Goal: Information Seeking & Learning: Learn about a topic

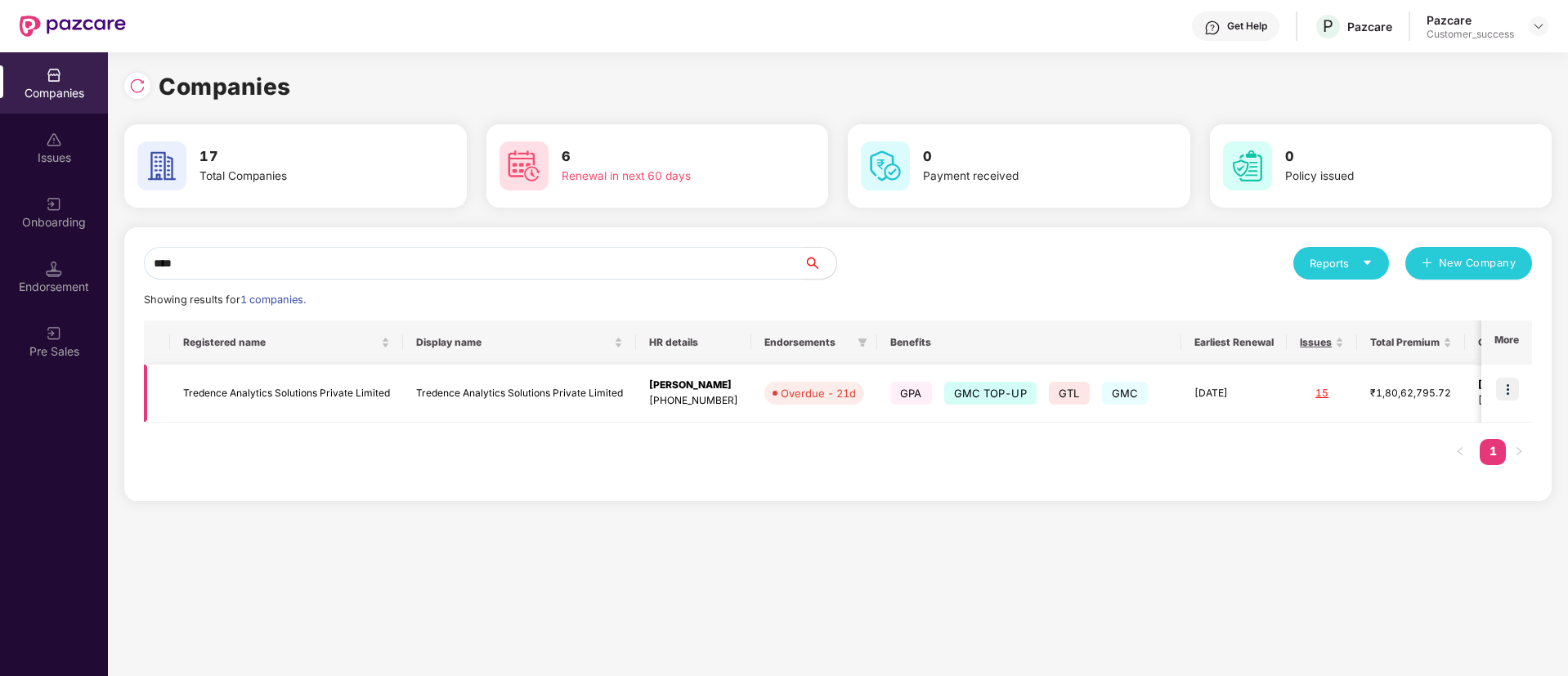
type input "****"
click at [1522, 395] on td at bounding box center [1507, 393] width 51 height 58
click at [1505, 377] on img at bounding box center [1508, 389] width 23 height 23
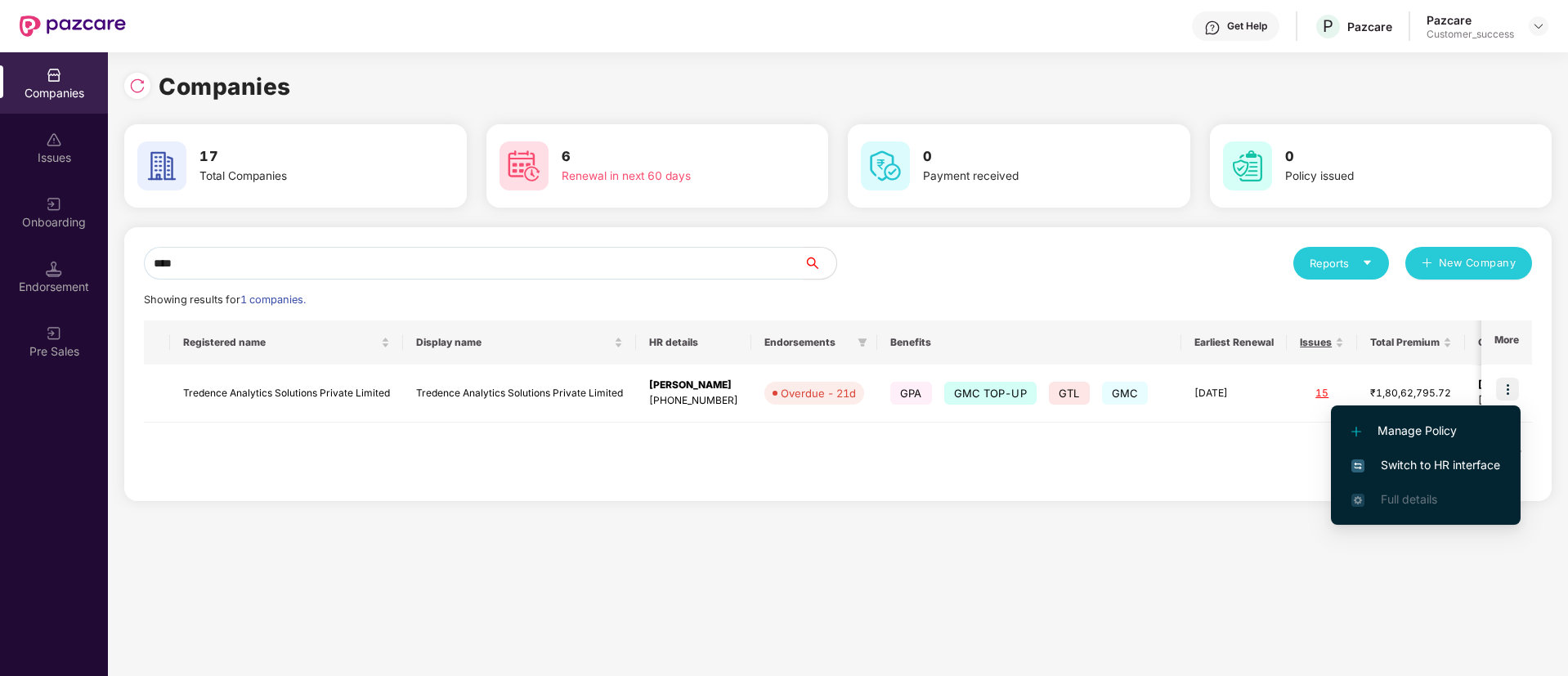
click at [1399, 478] on li "Switch to HR interface" at bounding box center [1426, 465] width 190 height 35
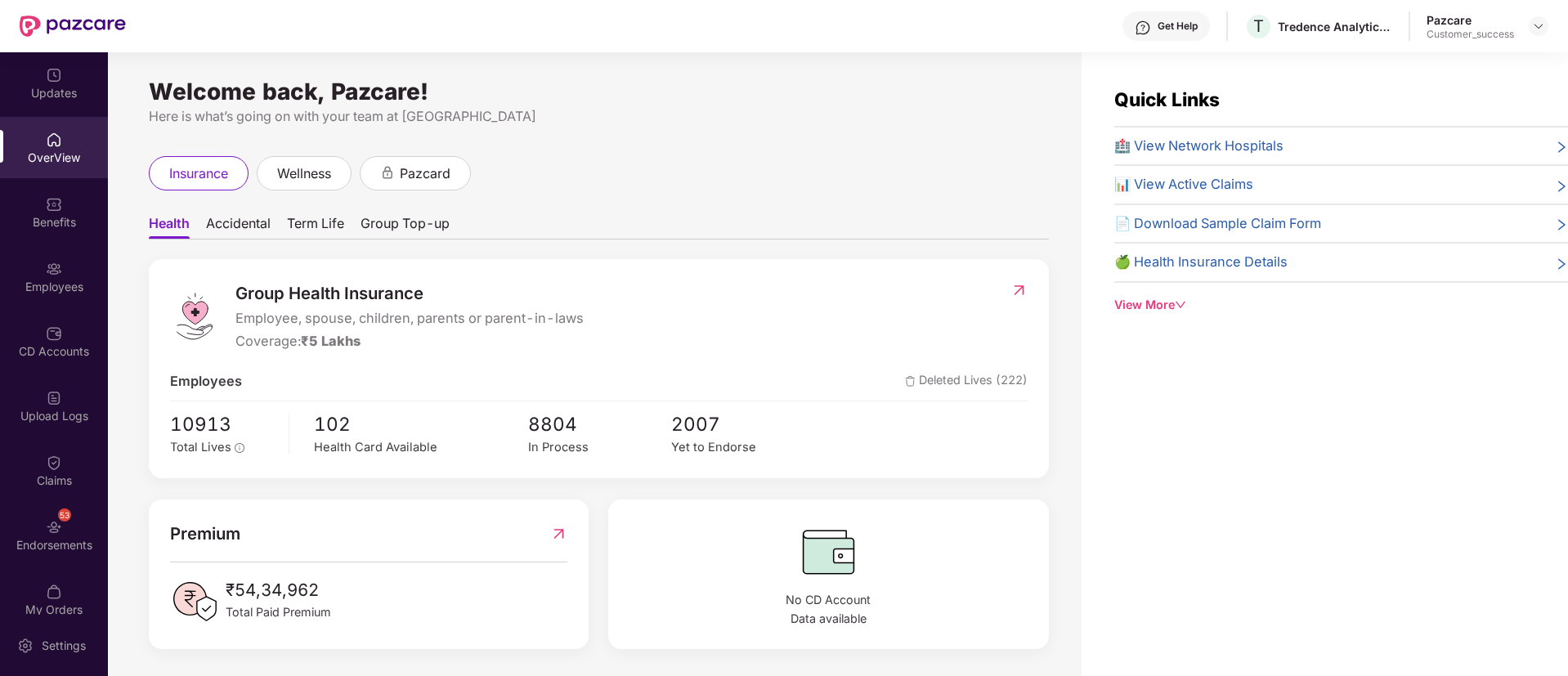
click at [762, 223] on ul "Health Accidental Term Life Group Top-up" at bounding box center [599, 223] width 900 height 33
click at [33, 190] on div "Benefits" at bounding box center [54, 212] width 108 height 61
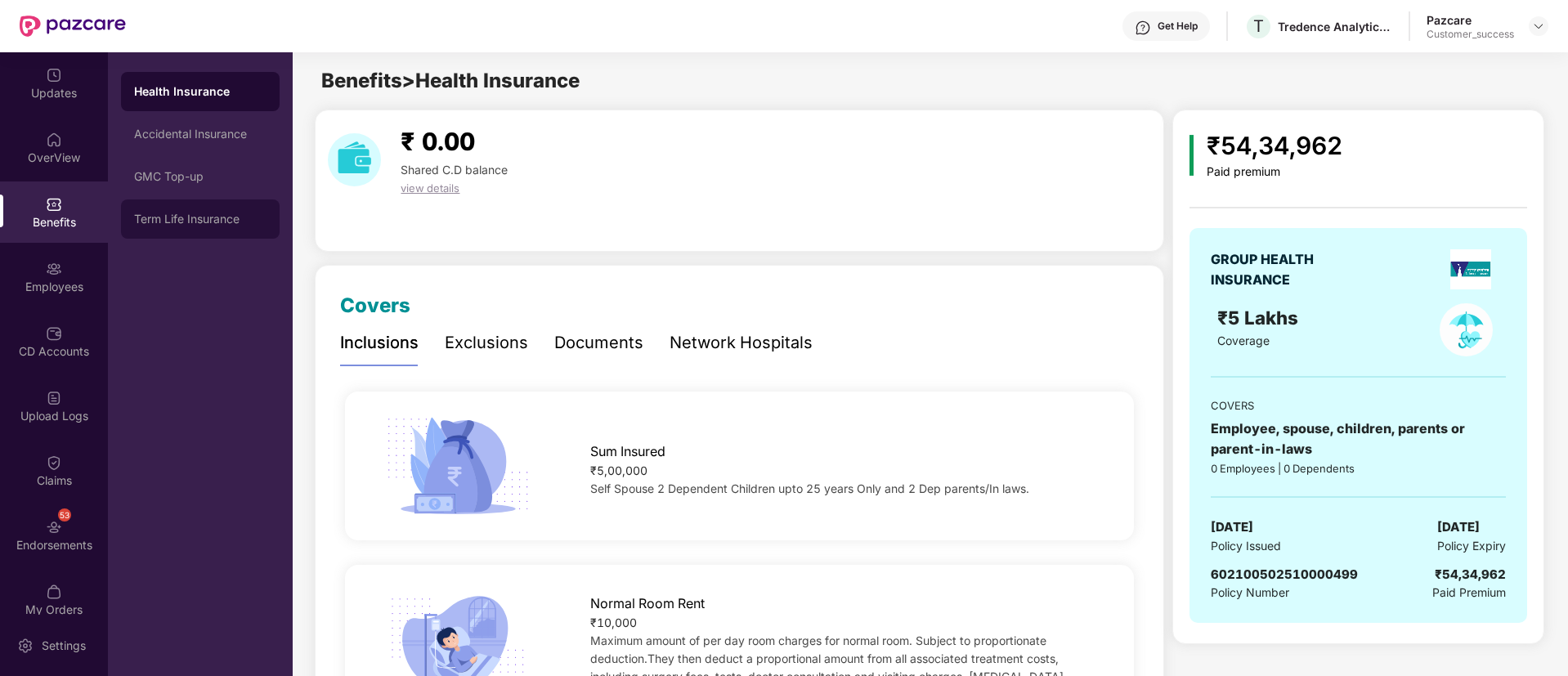
click at [200, 212] on div "Term Life Insurance" at bounding box center [200, 218] width 132 height 13
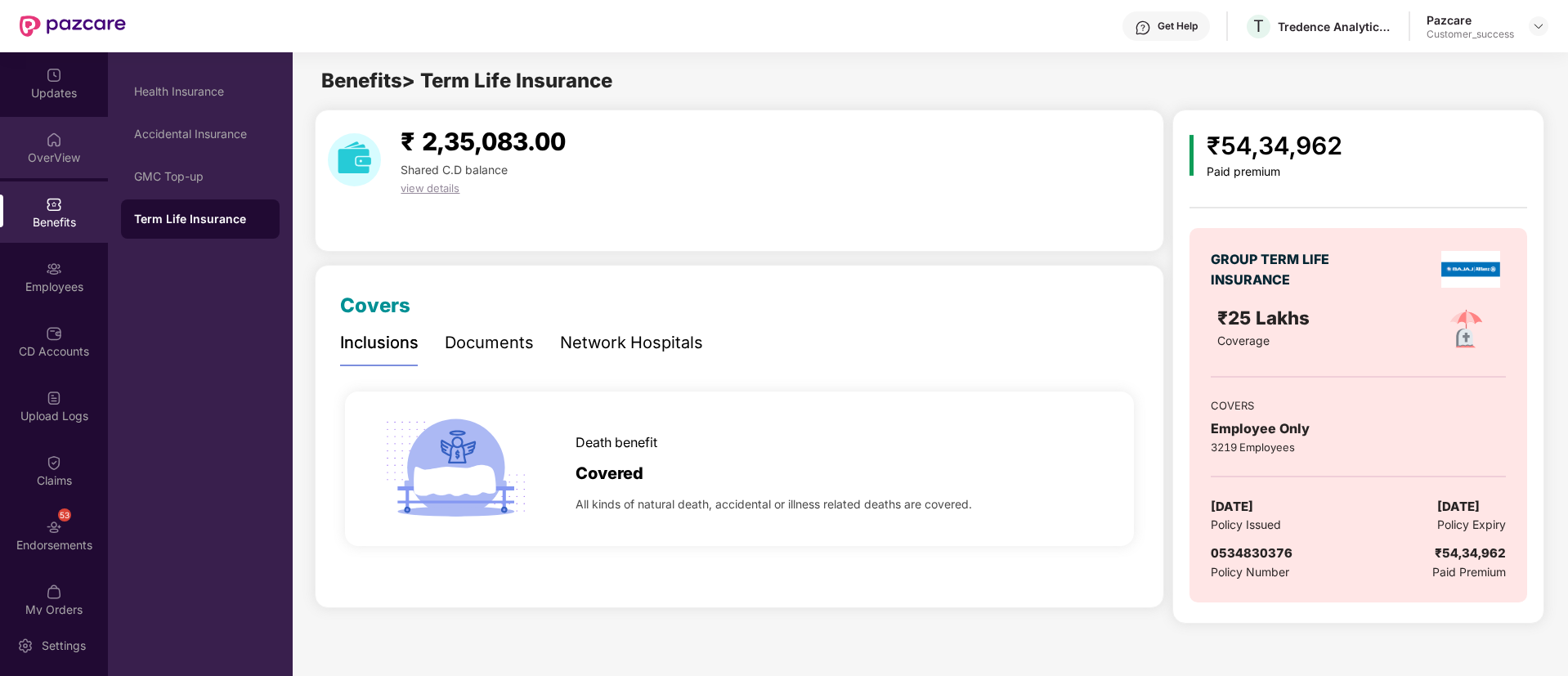
click at [0, 158] on div "OverView" at bounding box center [54, 157] width 108 height 16
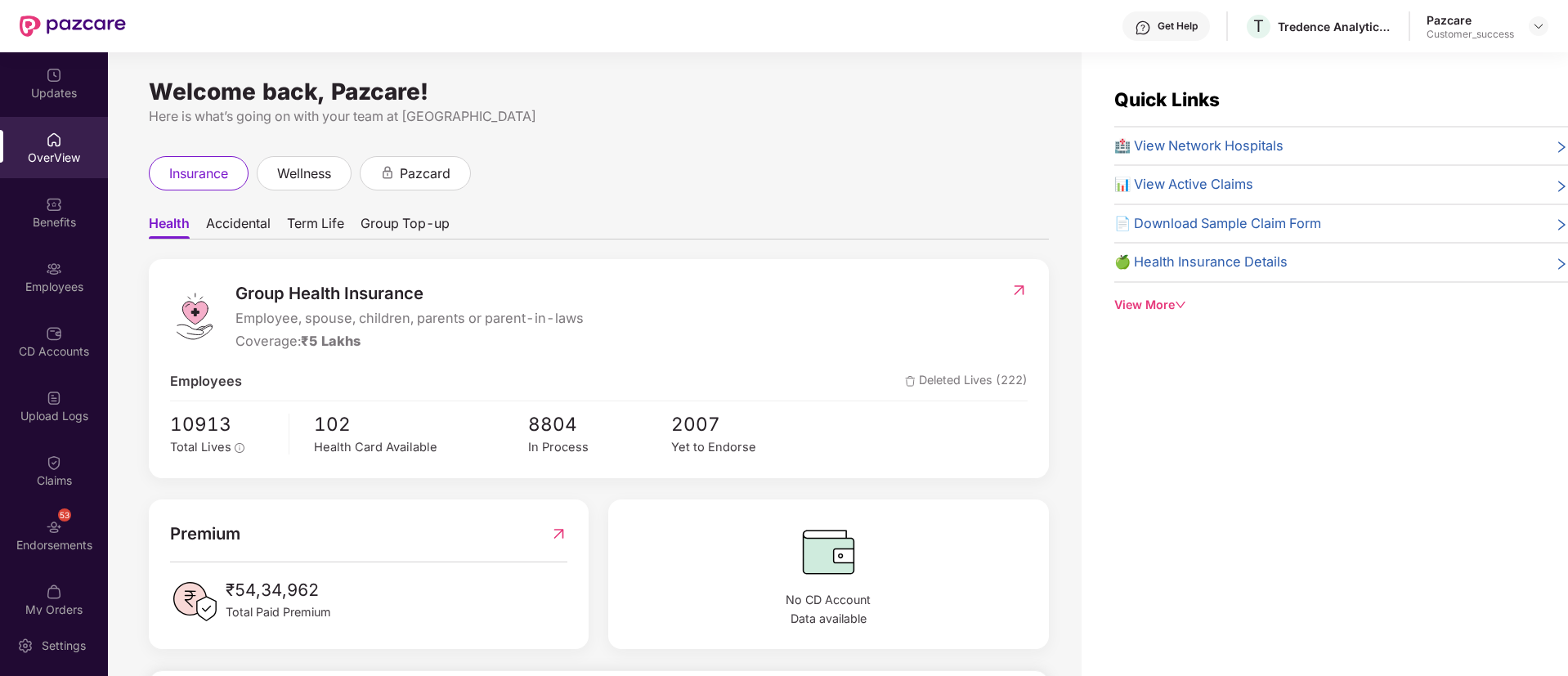
click at [710, 117] on div "Here is what’s going on with your team at [GEOGRAPHIC_DATA]" at bounding box center [599, 117] width 900 height 21
click at [73, 214] on div "Benefits" at bounding box center [54, 222] width 108 height 16
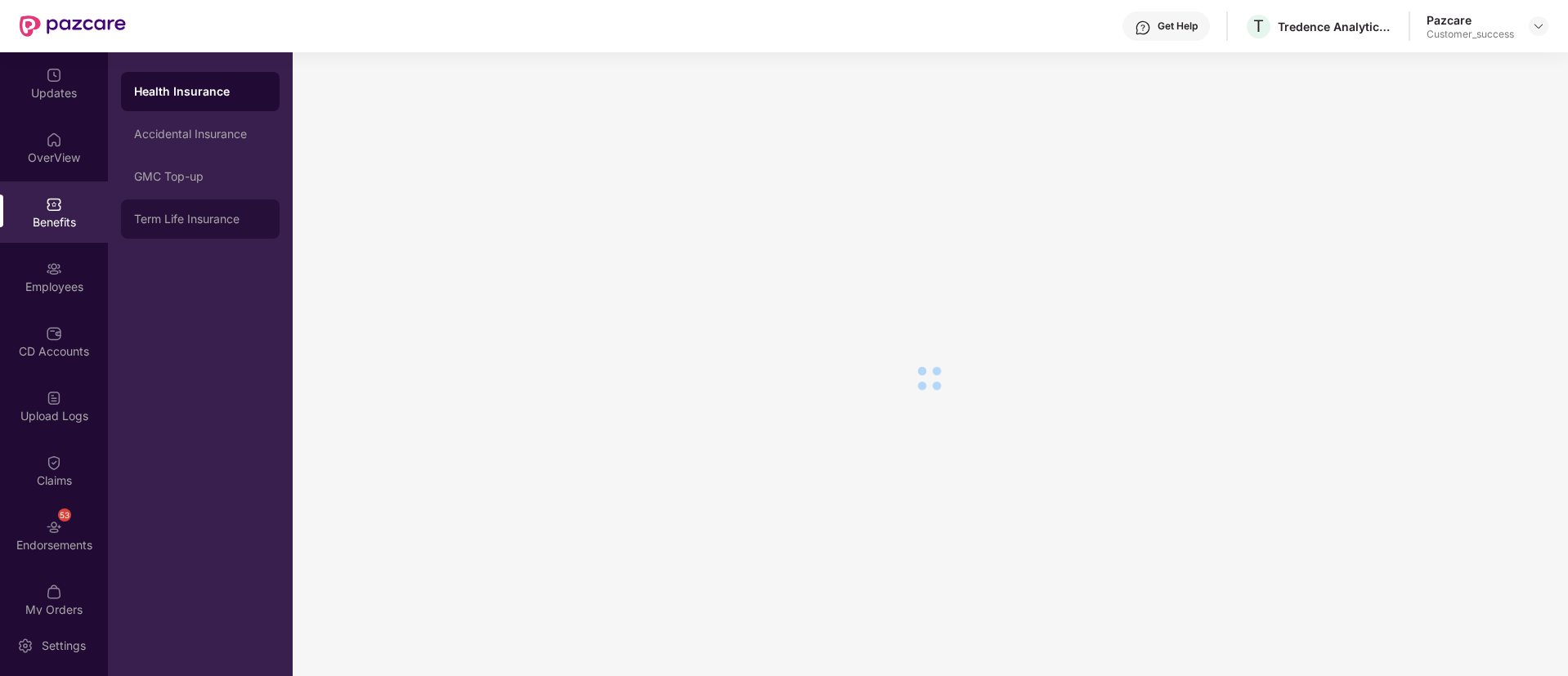
click at [201, 228] on div "Term Life Insurance" at bounding box center [200, 218] width 159 height 39
click at [200, 206] on div "Term Life Insurance" at bounding box center [200, 218] width 159 height 39
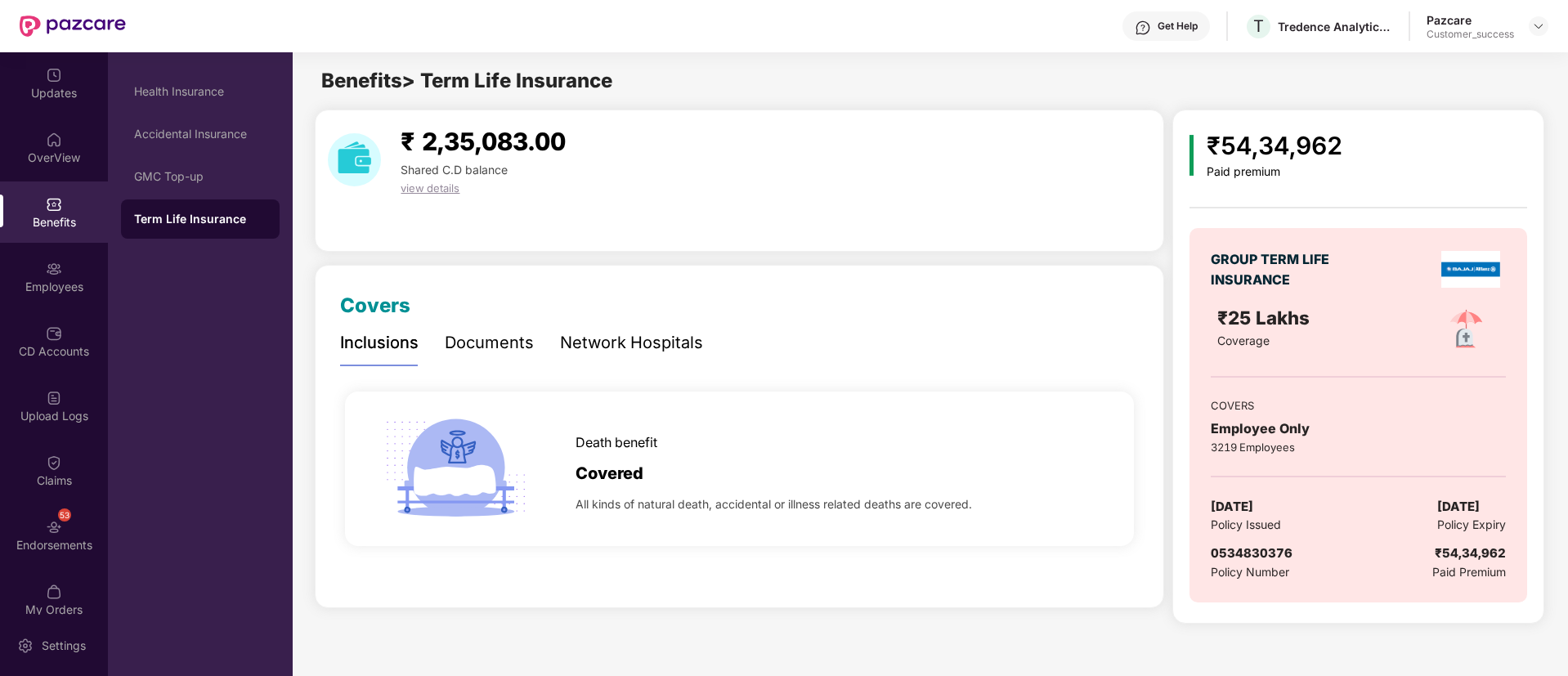
click at [878, 223] on div "₹ 2,35,083.00 Shared C.D balance view details" at bounding box center [739, 180] width 849 height 142
click at [232, 139] on div "Accidental Insurance" at bounding box center [200, 134] width 132 height 13
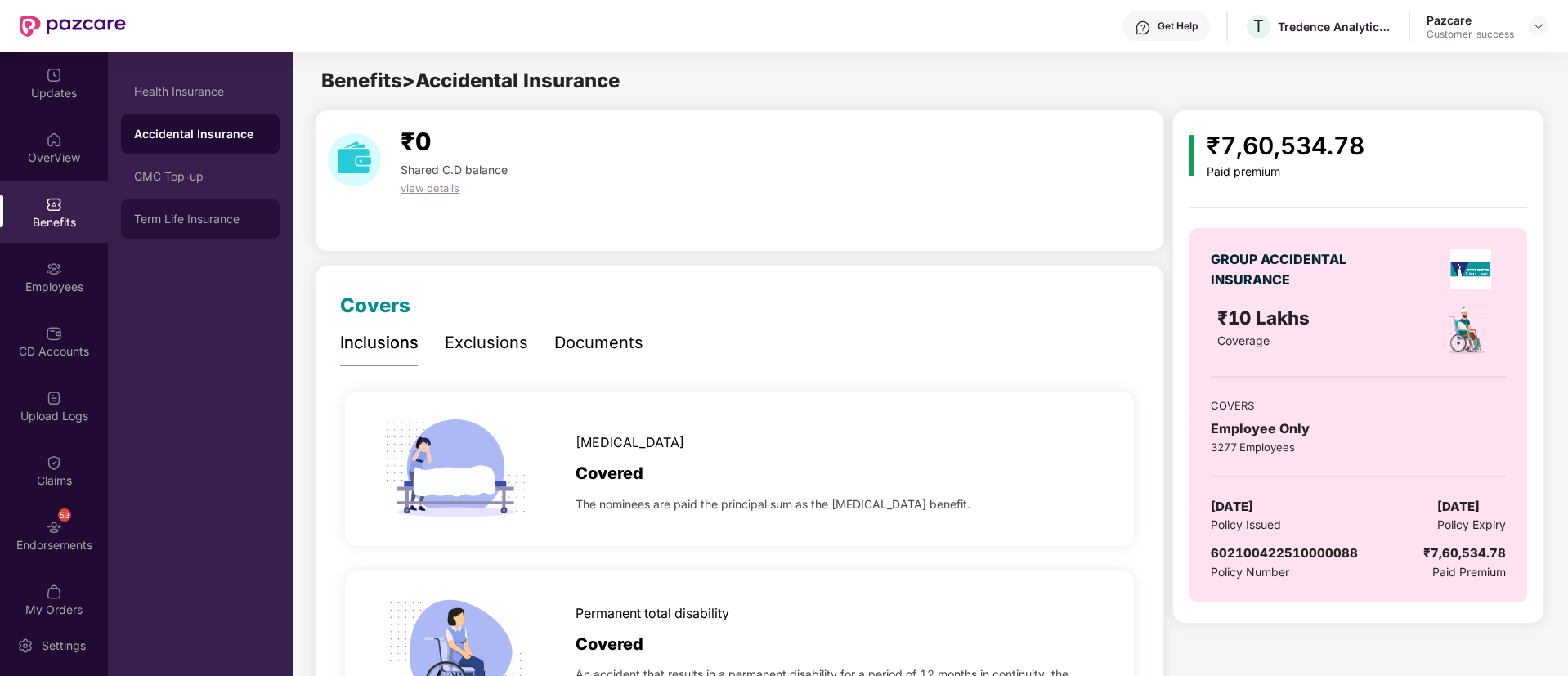
click at [197, 216] on div "Term Life Insurance" at bounding box center [200, 218] width 132 height 13
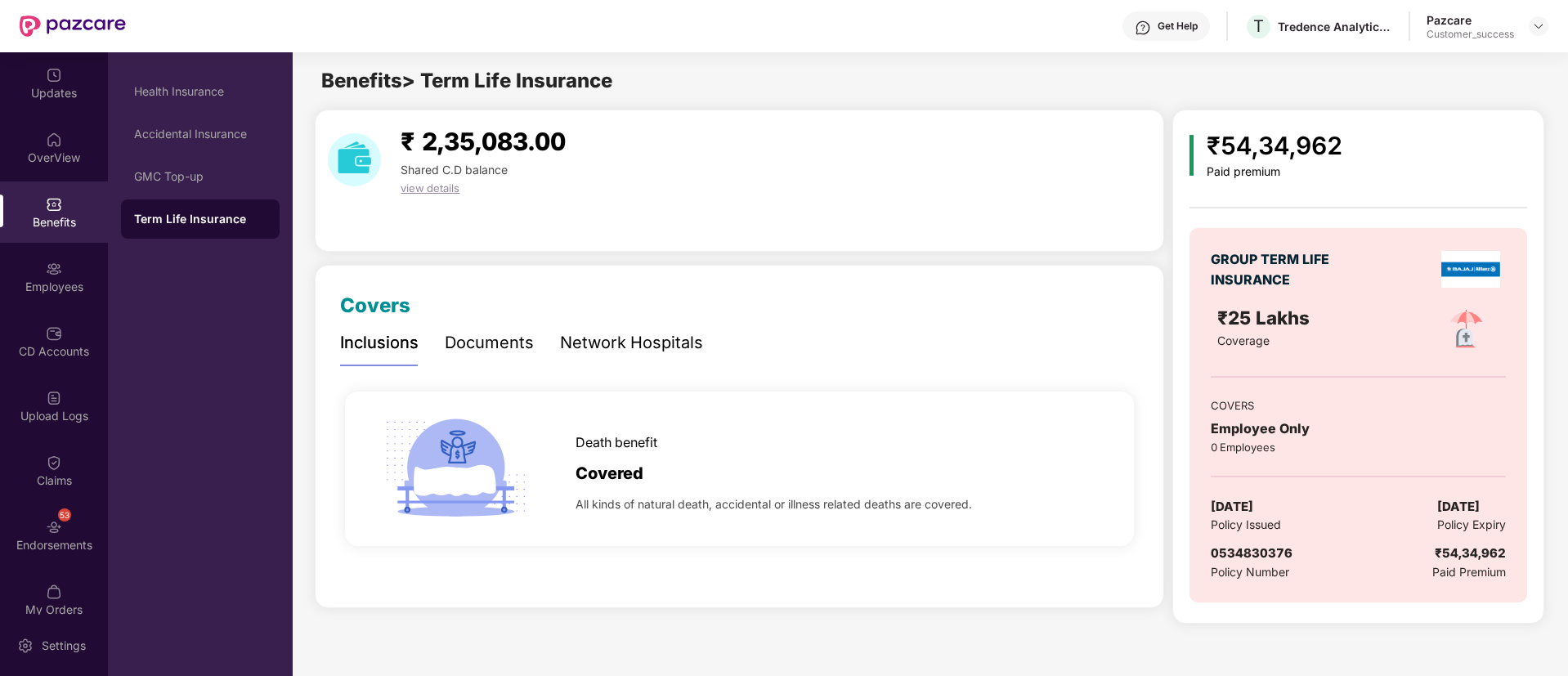
click at [1464, 509] on span "[DATE]" at bounding box center [1458, 506] width 42 height 20
drag, startPoint x: 1507, startPoint y: 506, endPoint x: 1425, endPoint y: 504, distance: 82.0
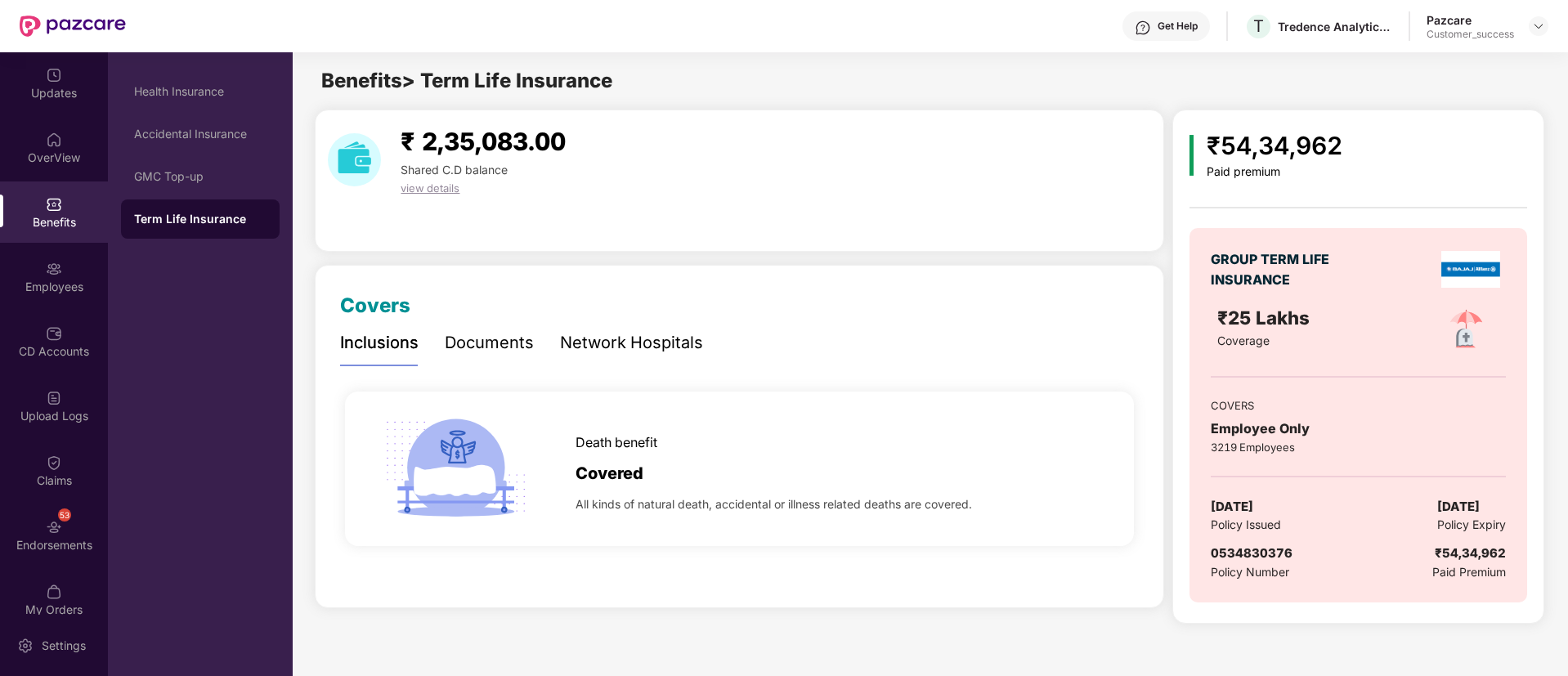
click at [1425, 504] on div "[DATE] Policy Issued [DATE] Policy Expiry" at bounding box center [1358, 515] width 295 height 38
click at [506, 337] on div "Documents" at bounding box center [489, 342] width 89 height 25
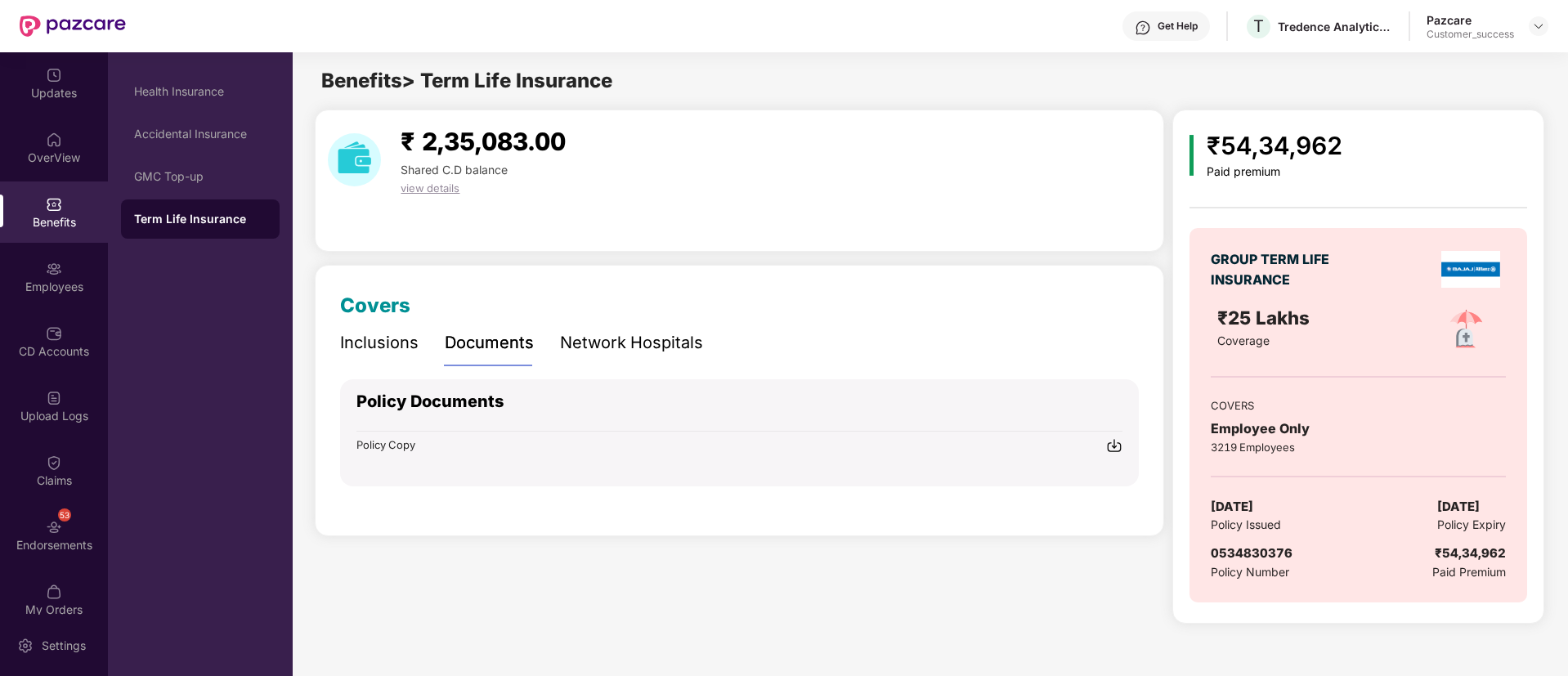
click at [1114, 449] on img at bounding box center [1114, 445] width 16 height 16
click at [46, 261] on img at bounding box center [54, 269] width 16 height 16
